Goal: Transaction & Acquisition: Purchase product/service

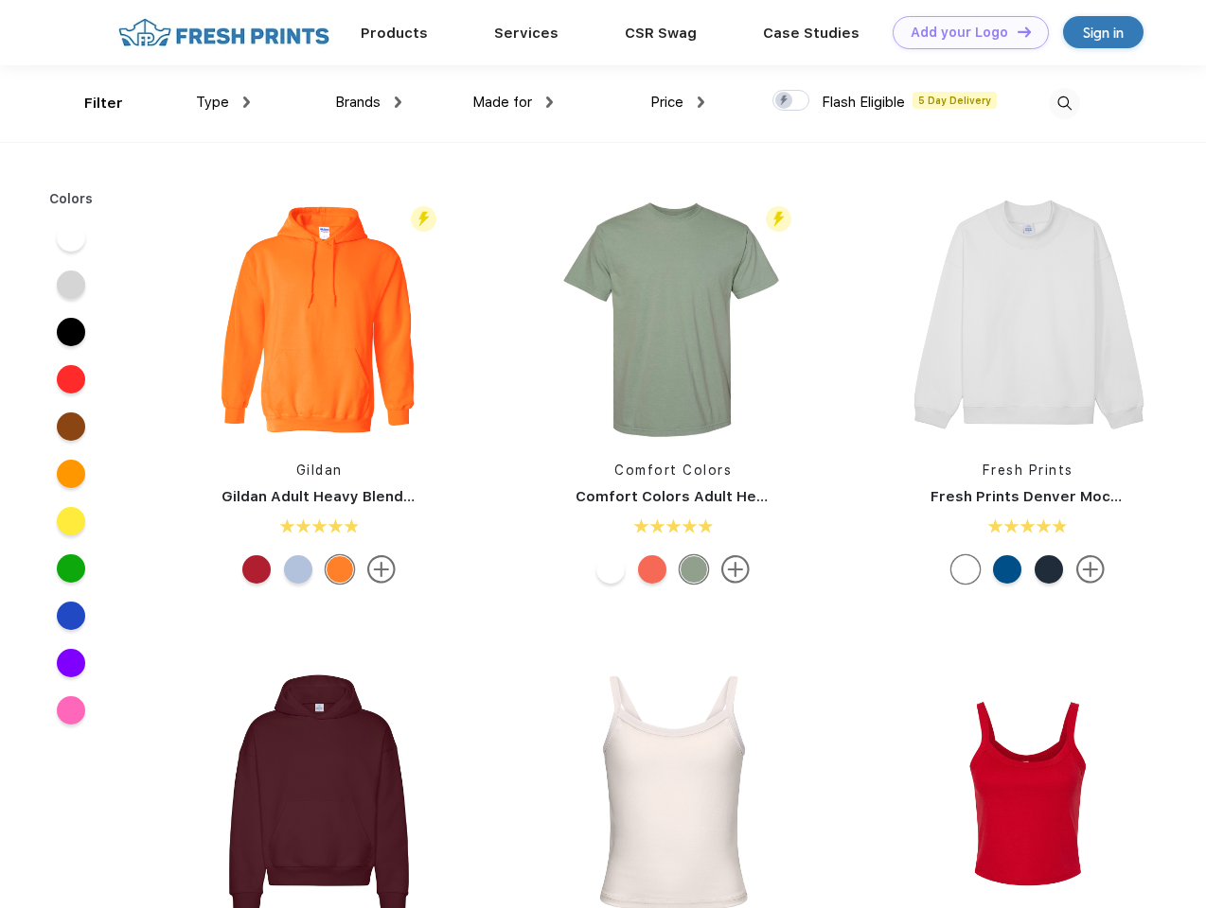
click at [963, 32] on link "Add your Logo Design Tool" at bounding box center [970, 32] width 156 height 33
click at [0, 0] on div "Design Tool" at bounding box center [0, 0] width 0 height 0
click at [1015, 31] on link "Add your Logo Design Tool" at bounding box center [970, 32] width 156 height 33
click at [91, 103] on div "Filter" at bounding box center [103, 104] width 39 height 22
click at [223, 102] on span "Type" at bounding box center [212, 102] width 33 height 17
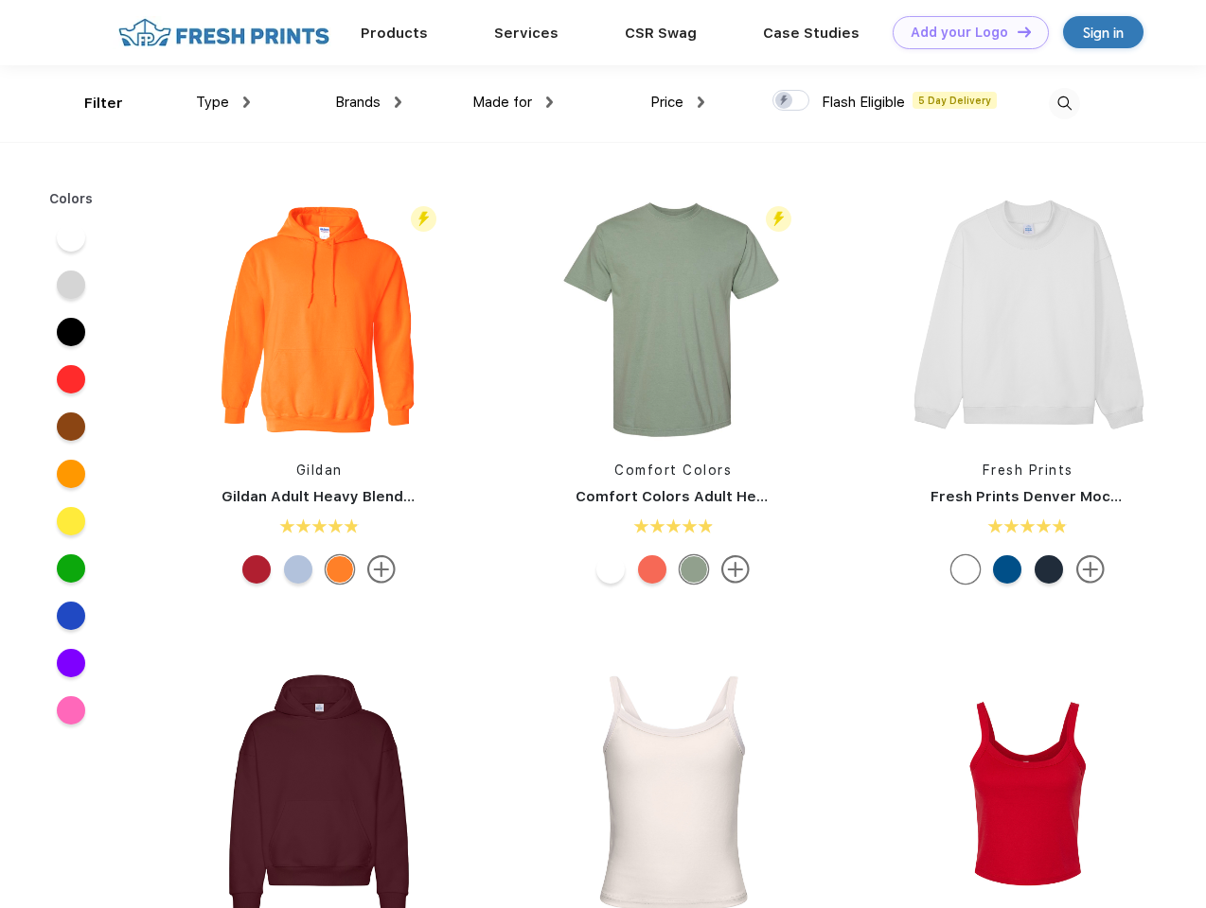
click at [368, 102] on span "Brands" at bounding box center [357, 102] width 45 height 17
click at [513, 102] on span "Made for" at bounding box center [502, 102] width 60 height 17
click at [678, 102] on span "Price" at bounding box center [666, 102] width 33 height 17
click at [791, 101] on div at bounding box center [790, 100] width 37 height 21
click at [785, 101] on input "checkbox" at bounding box center [778, 95] width 12 height 12
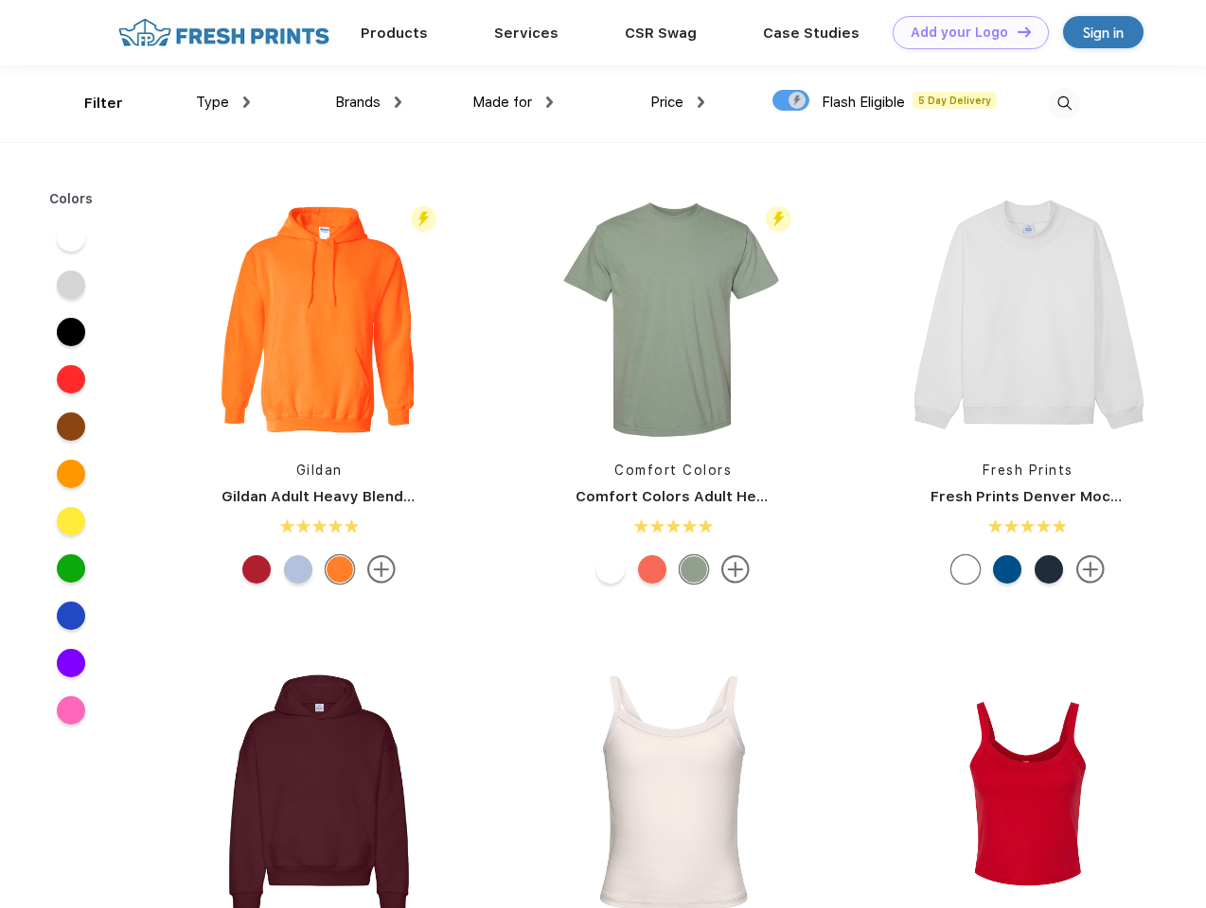
click at [1064, 103] on img at bounding box center [1064, 103] width 31 height 31
